Goal: Transaction & Acquisition: Purchase product/service

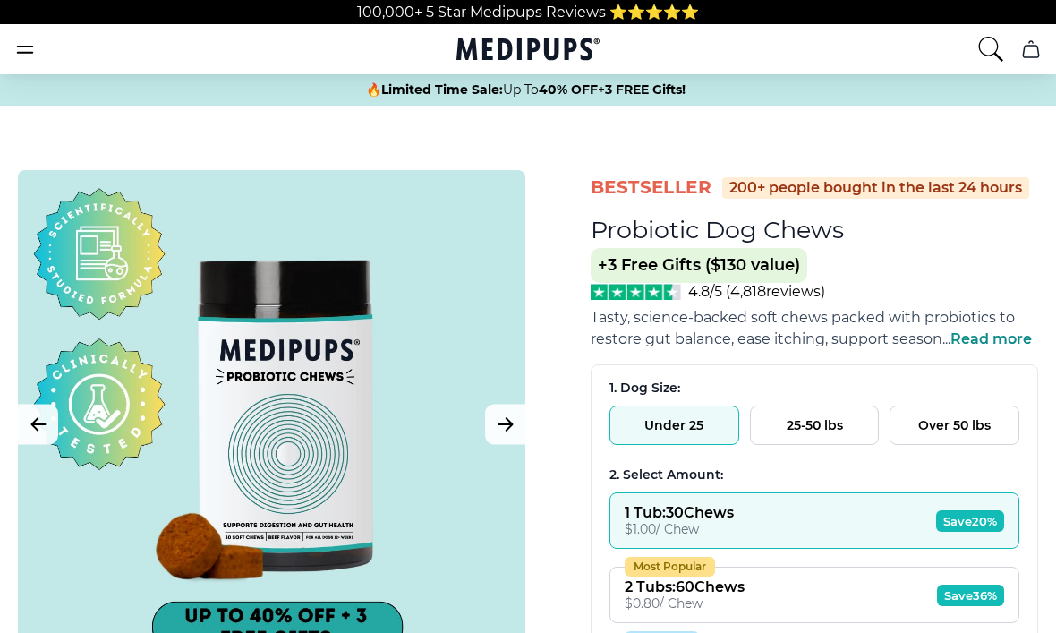
click at [998, 345] on span "Read more" at bounding box center [991, 338] width 81 height 17
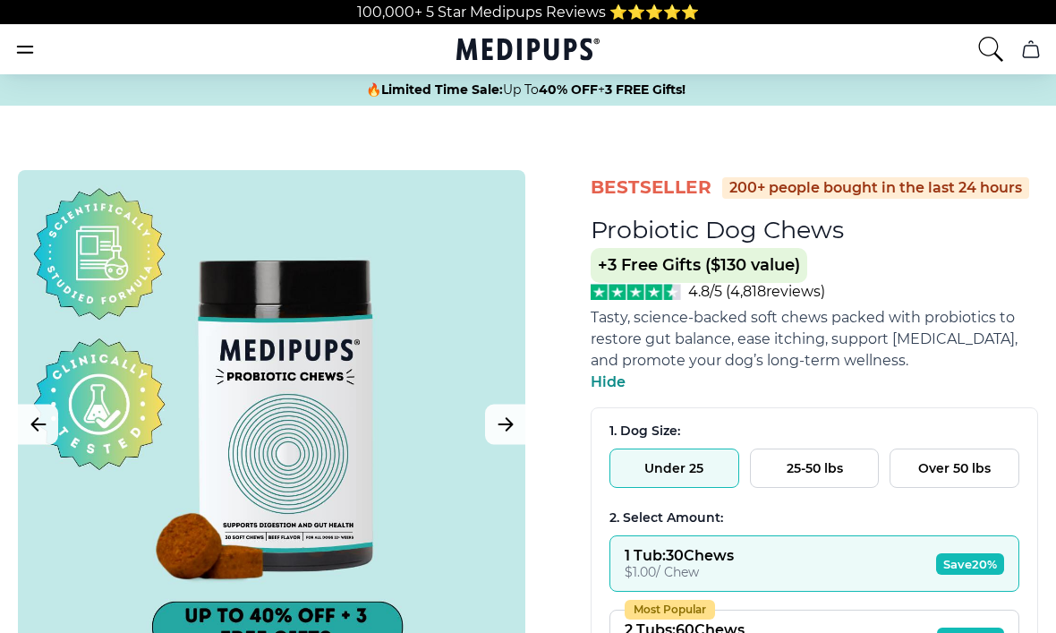
click at [1001, 345] on span "Tasty, science-backed soft chews packed with probiotics to restore gut balance,…" at bounding box center [804, 339] width 427 height 60
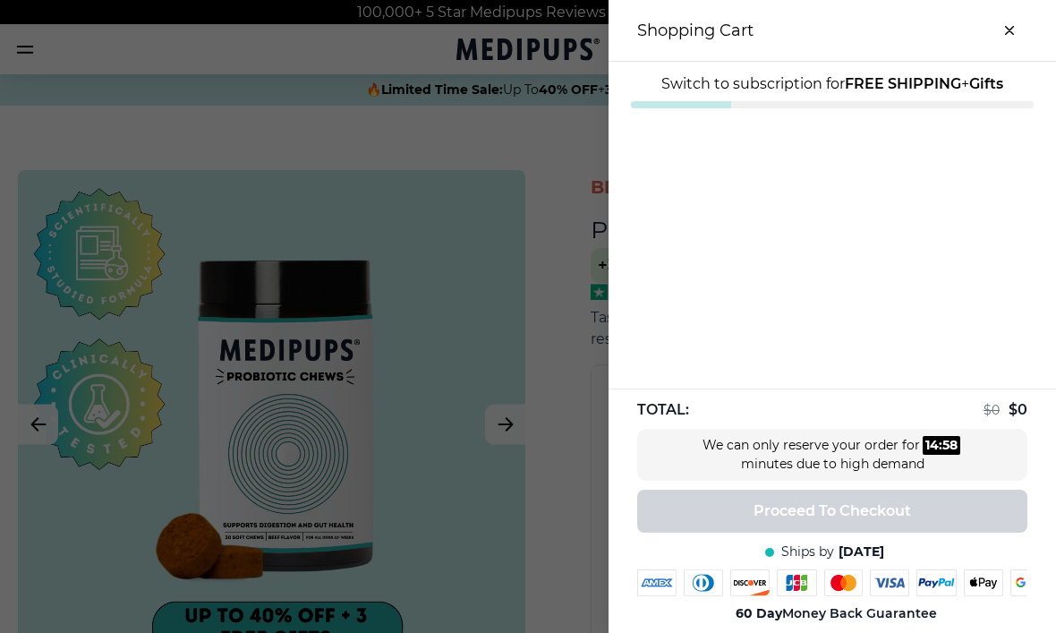
click at [106, 133] on div at bounding box center [528, 316] width 1056 height 633
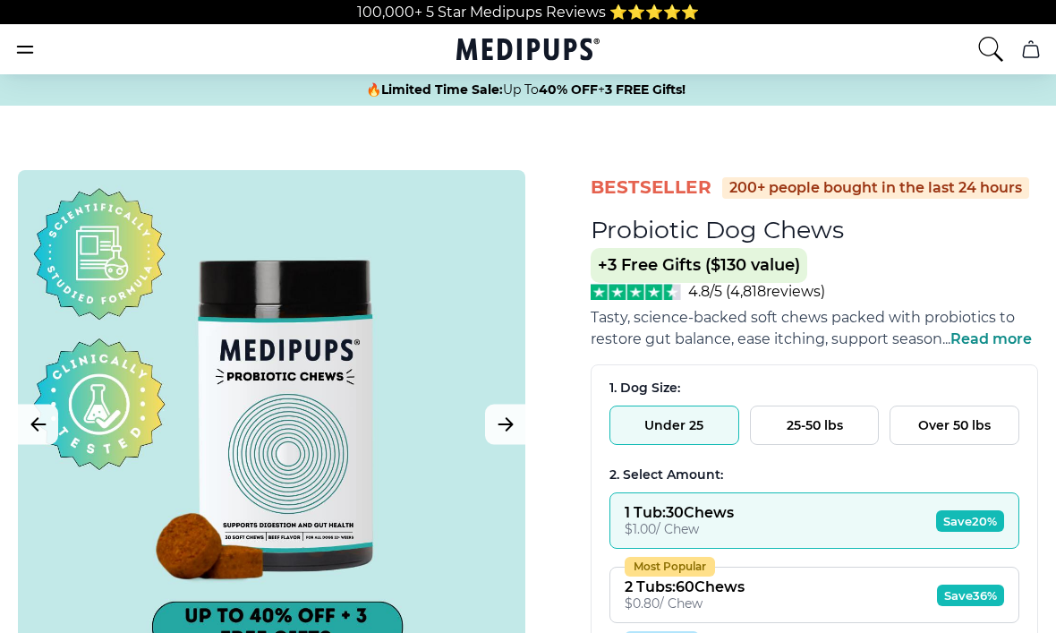
click at [24, 47] on icon "burger-menu" at bounding box center [24, 48] width 21 height 21
click at [33, 59] on icon "burger-menu" at bounding box center [24, 48] width 21 height 21
click at [32, 53] on icon "burger-menu" at bounding box center [25, 50] width 15 height 6
click at [54, 66] on nav "Supplements Supplements Probiotics & Gut Health Tasty, science-backed soft chew…" at bounding box center [528, 49] width 1056 height 50
click at [24, 58] on icon "burger-menu" at bounding box center [24, 48] width 21 height 21
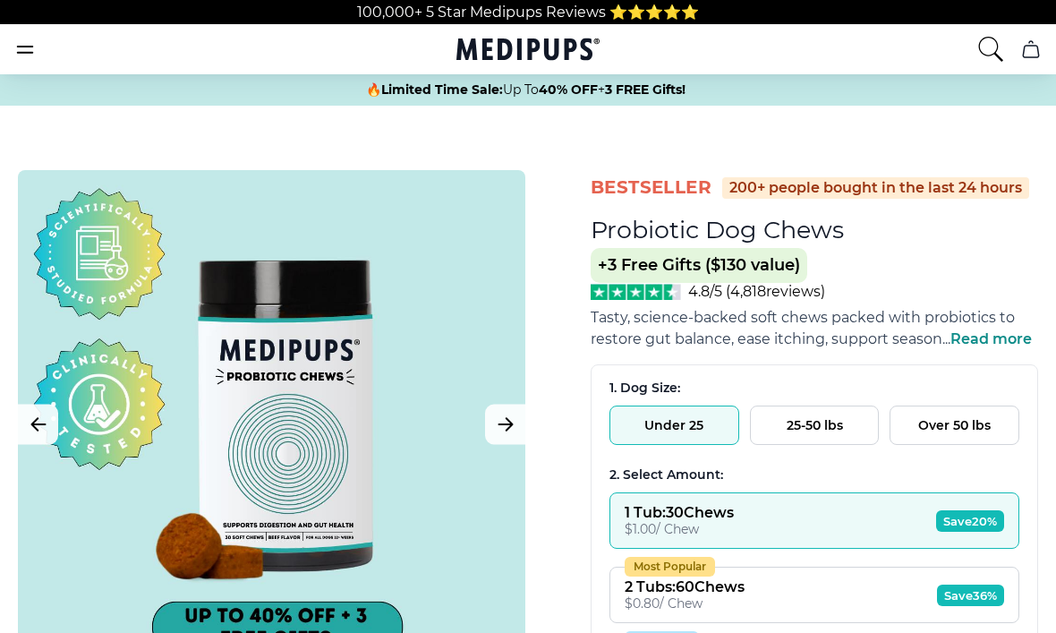
click at [1034, 56] on icon "cart" at bounding box center [1030, 48] width 21 height 21
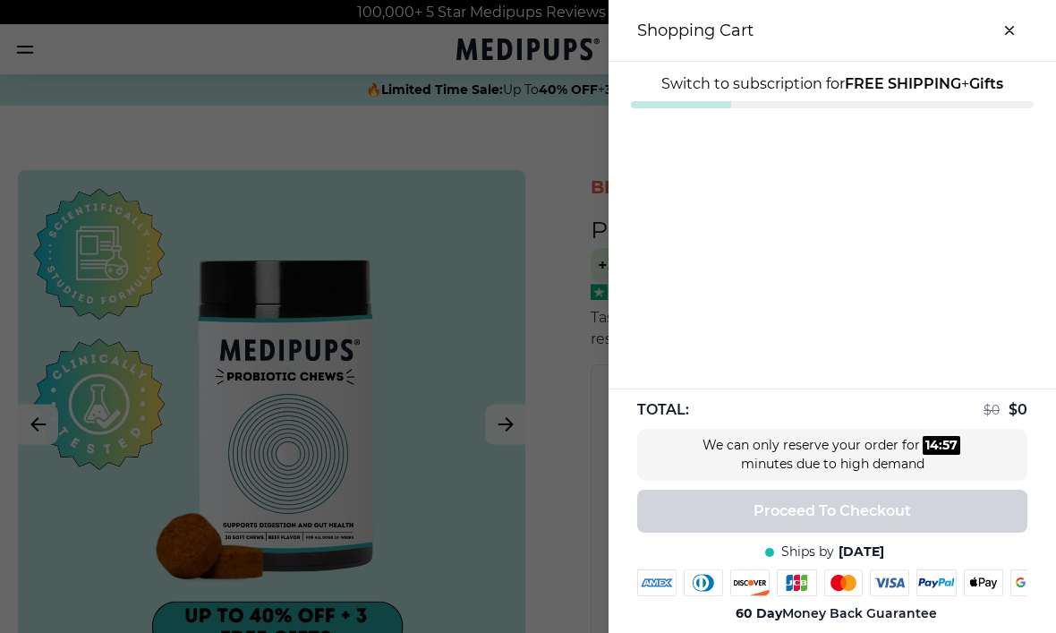
click at [140, 88] on div at bounding box center [528, 316] width 1056 height 633
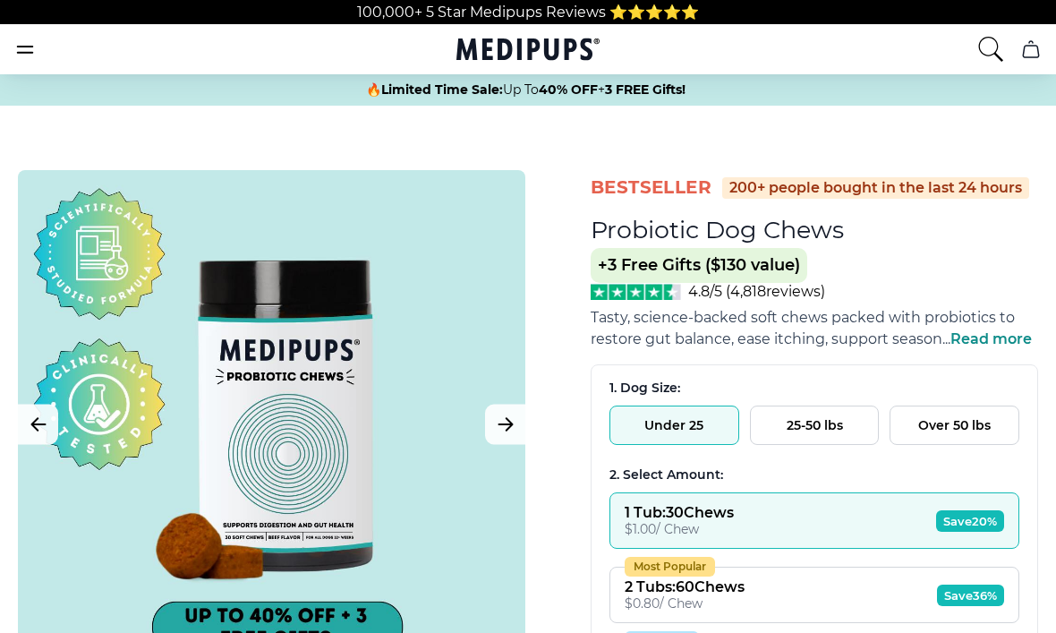
click at [992, 55] on icon "search" at bounding box center [990, 49] width 29 height 29
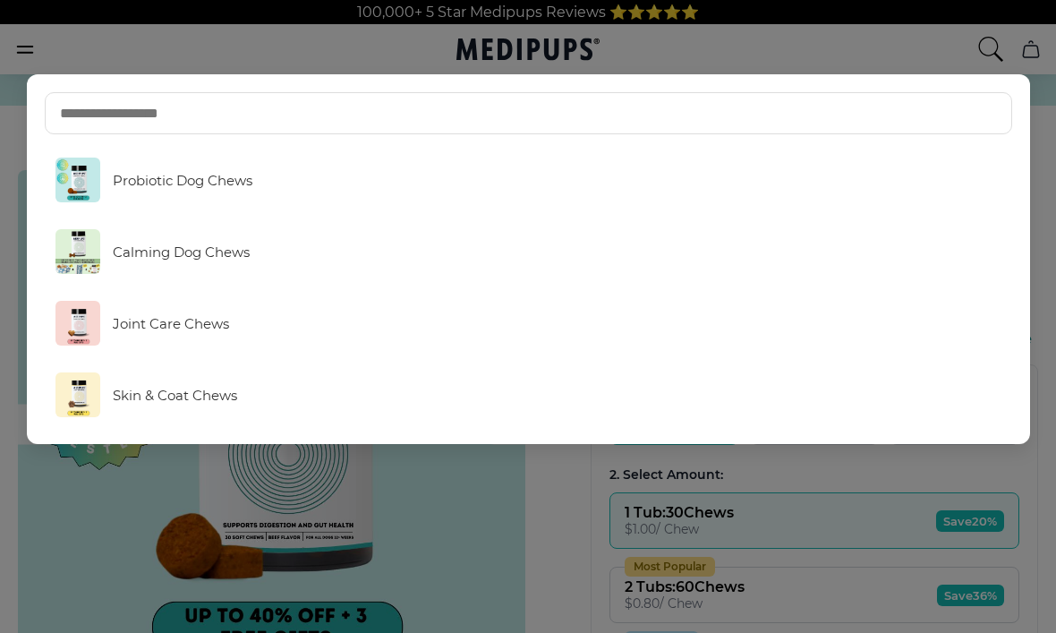
click at [85, 124] on input "text" at bounding box center [529, 113] width 968 height 42
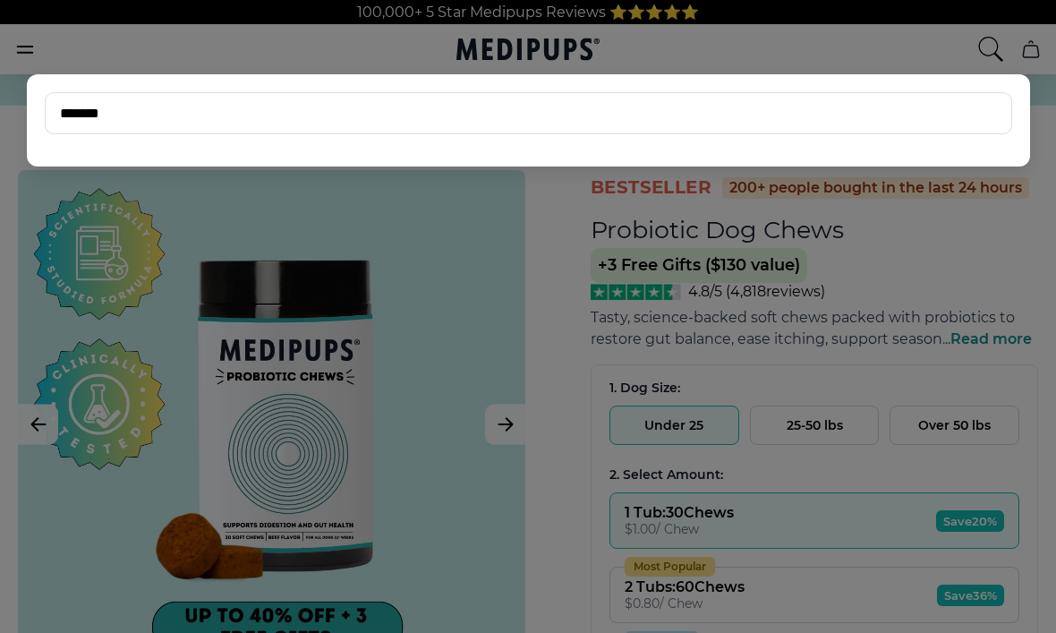
type input "******"
click at [210, 132] on input "******" at bounding box center [529, 113] width 968 height 42
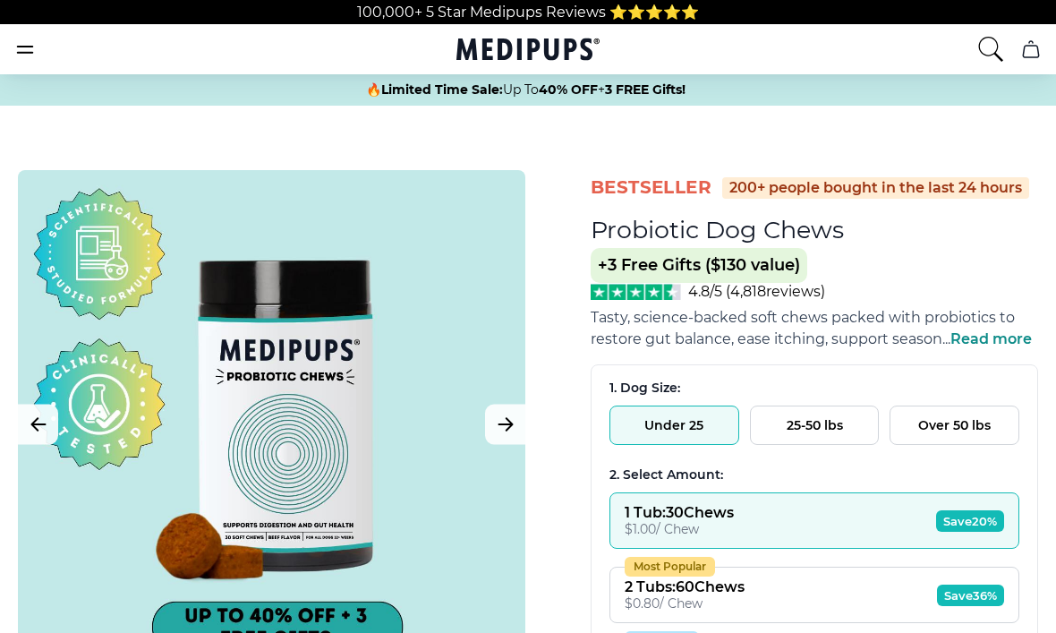
click at [34, 60] on icon "burger-menu" at bounding box center [24, 48] width 21 height 21
